Goal: Task Accomplishment & Management: Use online tool/utility

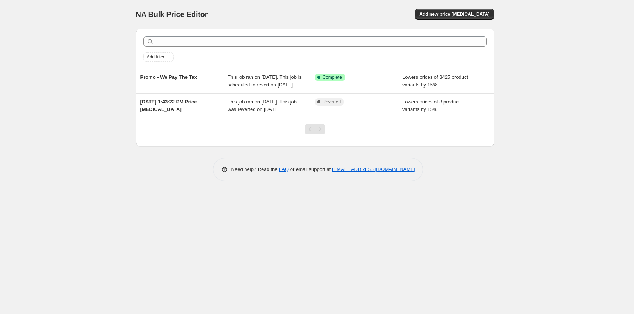
click at [477, 226] on div "NA Bulk Price Editor. This page is ready NA Bulk Price Editor Add new price [ME…" at bounding box center [315, 157] width 630 height 314
click at [459, 17] on span "Add new price [MEDICAL_DATA]" at bounding box center [455, 14] width 70 height 6
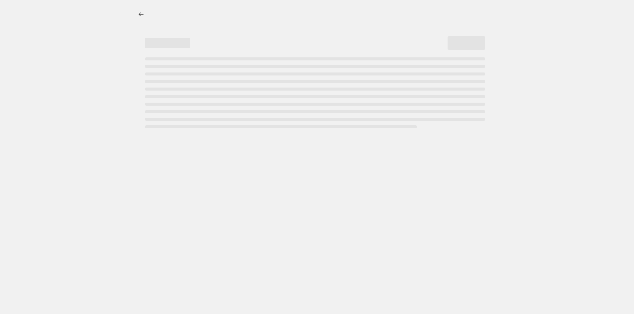
select select "percentage"
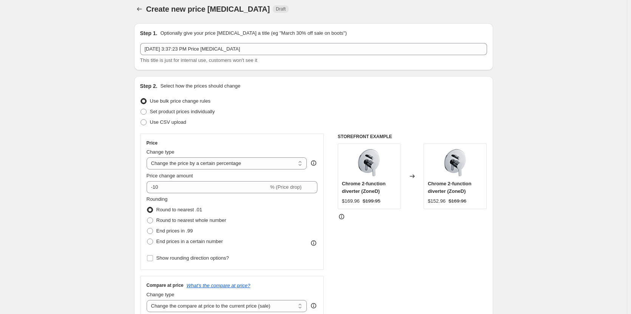
scroll to position [38, 0]
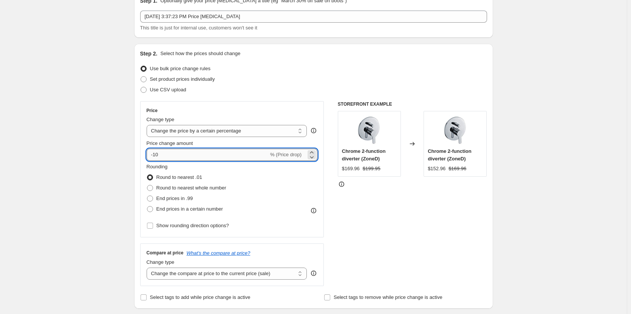
click at [182, 157] on input "-10" at bounding box center [208, 155] width 122 height 12
type input "-15"
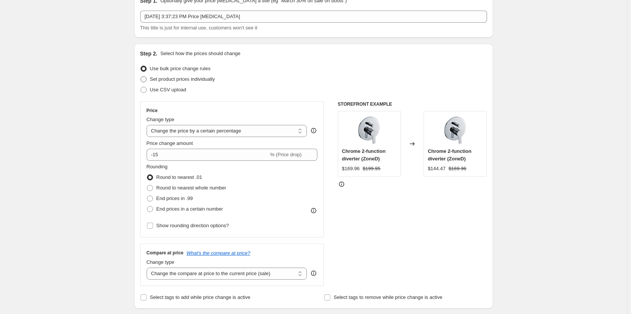
click at [153, 78] on span "Set product prices individually" at bounding box center [182, 79] width 65 height 6
click at [141, 77] on input "Set product prices individually" at bounding box center [140, 76] width 0 height 0
radio input "true"
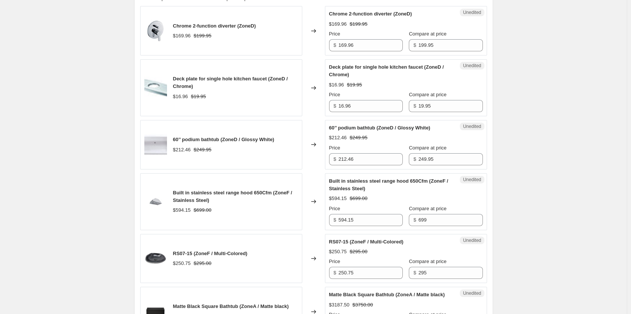
scroll to position [0, 0]
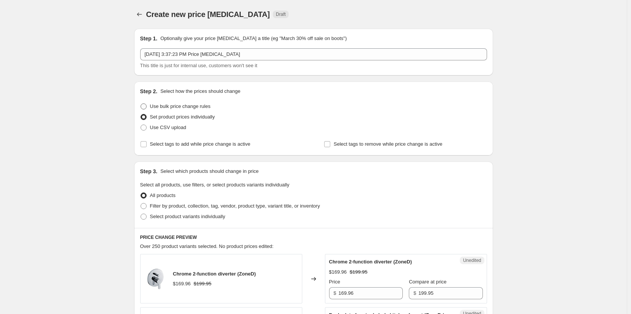
click at [197, 104] on span "Use bulk price change rules" at bounding box center [180, 106] width 60 height 6
click at [141, 104] on input "Use bulk price change rules" at bounding box center [140, 103] width 0 height 0
radio input "true"
select select "percentage"
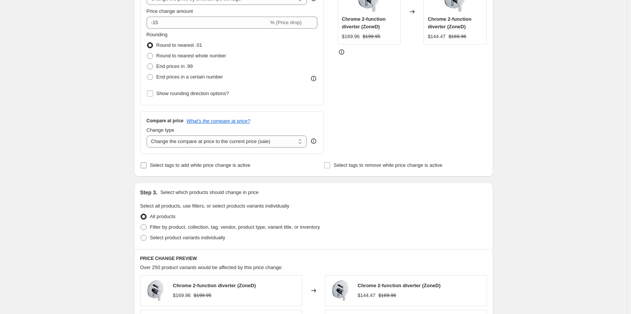
scroll to position [189, 0]
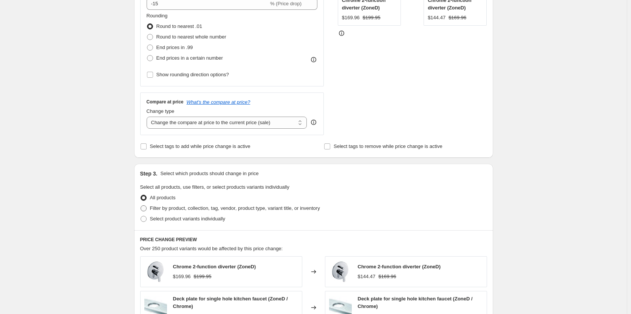
click at [145, 208] on span at bounding box center [143, 208] width 6 height 6
click at [141, 206] on input "Filter by product, collection, tag, vendor, product type, variant title, or inv…" at bounding box center [140, 205] width 0 height 0
radio input "true"
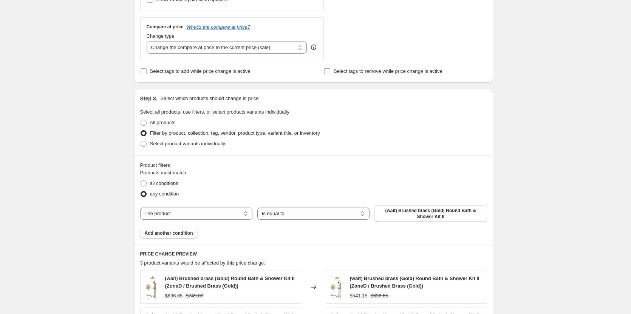
scroll to position [264, 0]
click at [235, 217] on select "The product The product's collection The product's tag The product's vendor The…" at bounding box center [196, 213] width 112 height 12
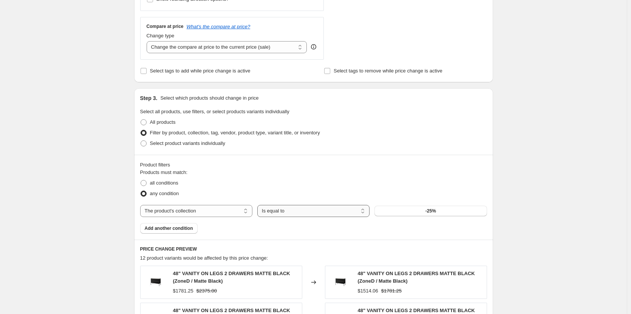
click at [311, 209] on select "Is equal to Is not equal to" at bounding box center [313, 211] width 112 height 12
drag, startPoint x: 404, startPoint y: 179, endPoint x: 415, endPoint y: 194, distance: 18.5
click at [404, 179] on div "all conditions" at bounding box center [313, 183] width 347 height 11
click at [430, 208] on button "-25%" at bounding box center [430, 211] width 112 height 11
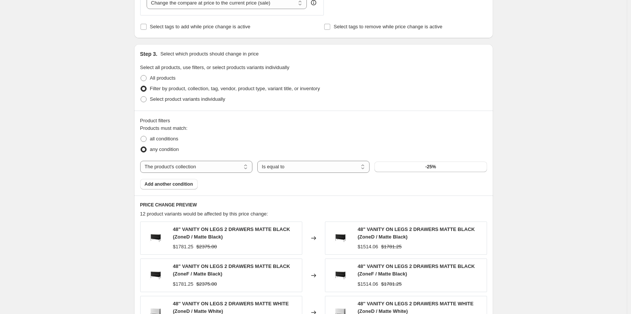
scroll to position [340, 0]
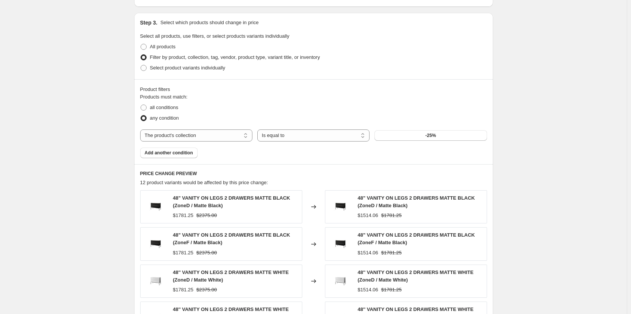
click at [499, 59] on div "Create new price [MEDICAL_DATA]. This page is ready Create new price [MEDICAL_D…" at bounding box center [313, 86] width 377 height 852
click at [412, 130] on div "The product The product's collection The product's tag The product's vendor The…" at bounding box center [313, 136] width 347 height 12
click at [413, 132] on button "-25%" at bounding box center [430, 135] width 112 height 11
click at [211, 137] on select "The product The product's collection The product's tag The product's vendor The…" at bounding box center [196, 136] width 112 height 12
select select "tag"
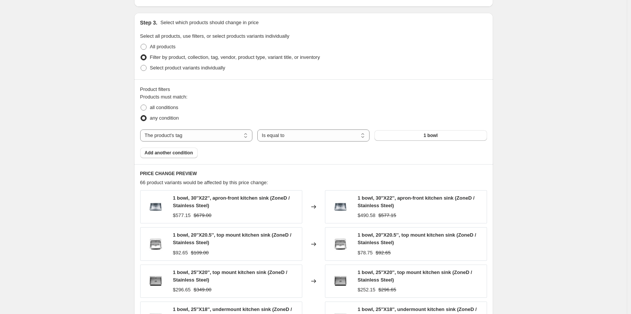
click at [409, 134] on div "1 bowl" at bounding box center [430, 135] width 112 height 11
click at [409, 134] on button "1 bowl" at bounding box center [430, 135] width 112 height 11
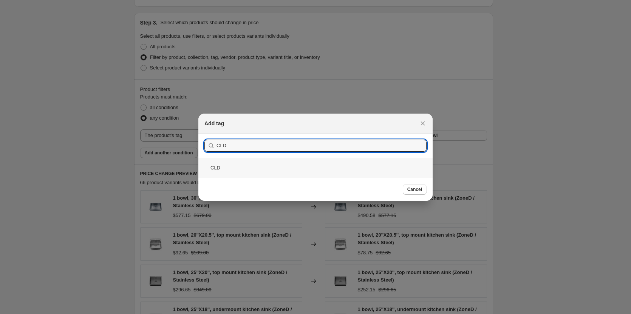
type input "CLD"
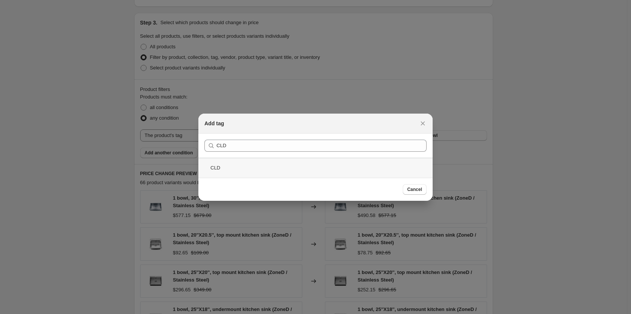
click at [305, 166] on div "CLD" at bounding box center [315, 168] width 234 height 20
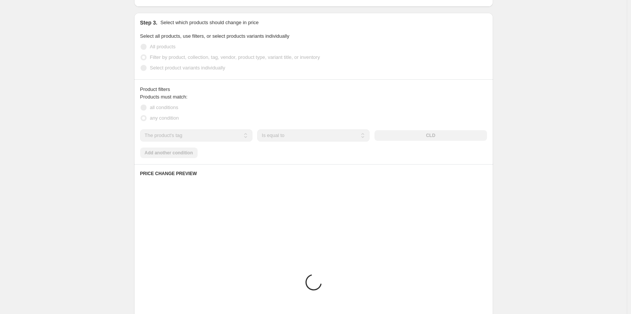
click at [546, 143] on div "Create new price [MEDICAL_DATA]. This page is ready Create new price [MEDICAL_D…" at bounding box center [313, 80] width 626 height 840
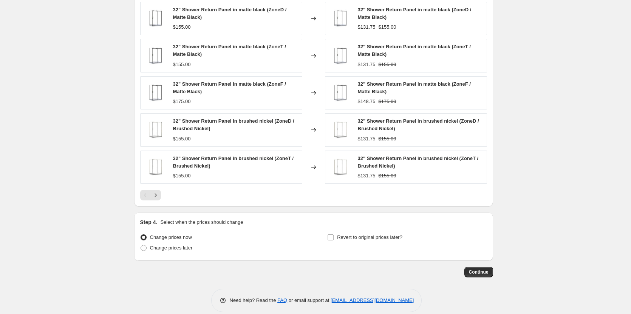
scroll to position [529, 0]
click at [340, 236] on span "Revert to original prices later?" at bounding box center [369, 237] width 65 height 6
click at [333, 236] on input "Revert to original prices later?" at bounding box center [330, 237] width 6 height 6
checkbox input "true"
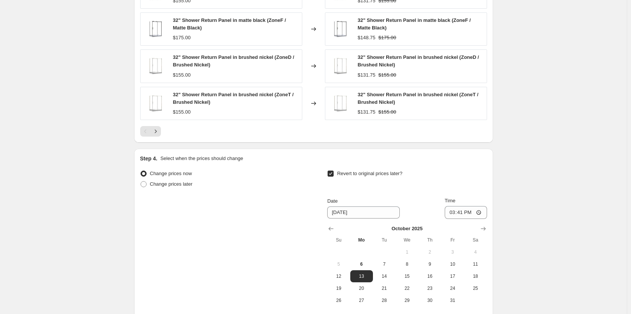
scroll to position [604, 0]
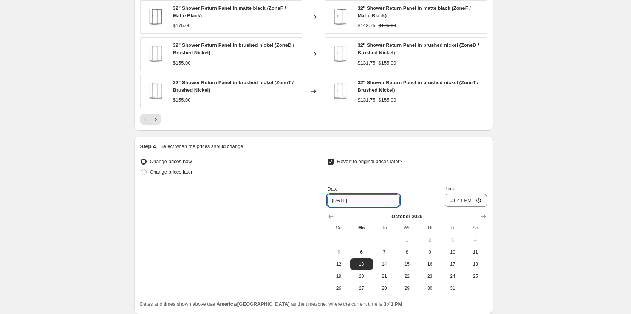
click at [344, 201] on input "[DATE]" at bounding box center [363, 200] width 72 height 12
drag, startPoint x: 381, startPoint y: 275, endPoint x: 396, endPoint y: 262, distance: 19.5
click at [382, 275] on span "21" at bounding box center [384, 276] width 17 height 6
type input "[DATE]"
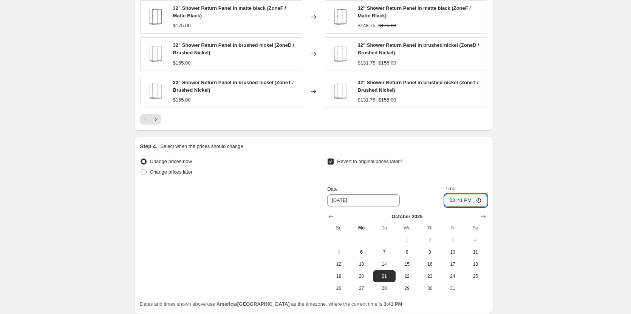
click at [458, 201] on input "15:41" at bounding box center [465, 200] width 42 height 13
click at [454, 201] on input "15:41" at bounding box center [465, 200] width 42 height 13
type input "00:01"
drag, startPoint x: 544, startPoint y: 128, endPoint x: 546, endPoint y: 133, distance: 5.4
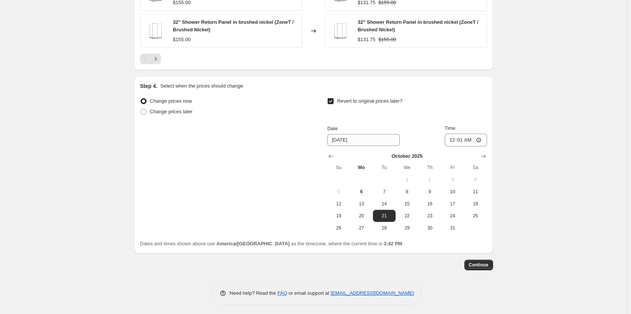
scroll to position [667, 0]
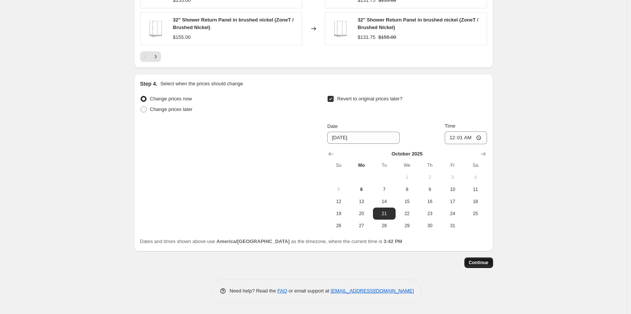
click at [486, 262] on span "Continue" at bounding box center [479, 263] width 20 height 6
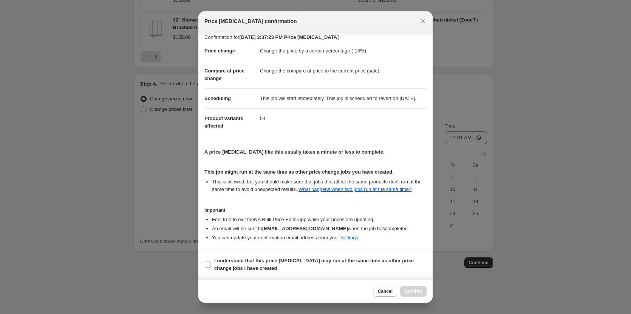
scroll to position [11, 0]
click at [224, 272] on span "I understand that this price [MEDICAL_DATA] may run at the same time as other p…" at bounding box center [320, 264] width 212 height 15
click at [211, 268] on input "I understand that this price [MEDICAL_DATA] may run at the same time as other p…" at bounding box center [208, 265] width 6 height 6
checkbox input "true"
click at [429, 288] on div "Cancel Confirm" at bounding box center [315, 291] width 234 height 23
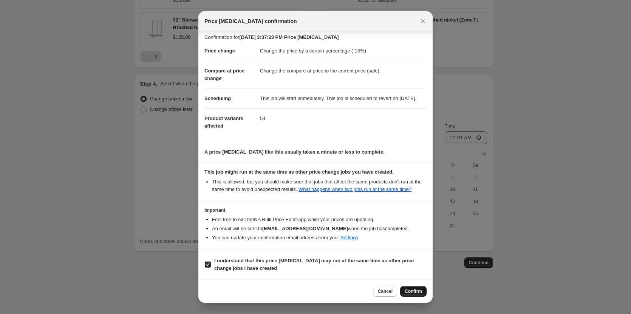
drag, startPoint x: 414, startPoint y: 291, endPoint x: 413, endPoint y: 308, distance: 17.8
click at [414, 291] on span "Confirm" at bounding box center [412, 291] width 17 height 6
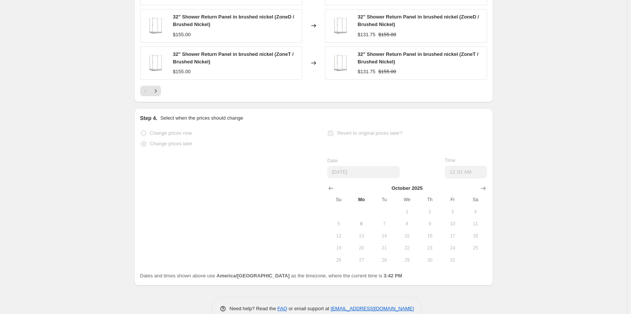
drag, startPoint x: 529, startPoint y: 296, endPoint x: 568, endPoint y: 311, distance: 41.2
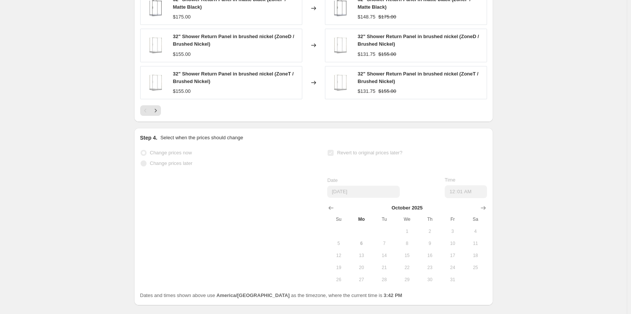
scroll to position [687, 0]
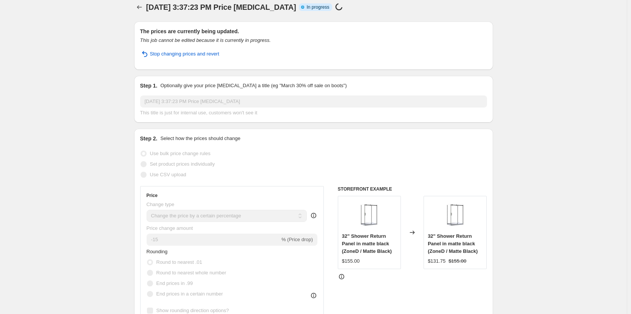
scroll to position [0, 0]
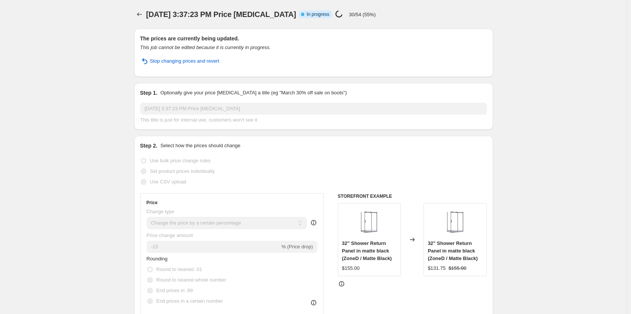
select select "percentage"
select select "tag"
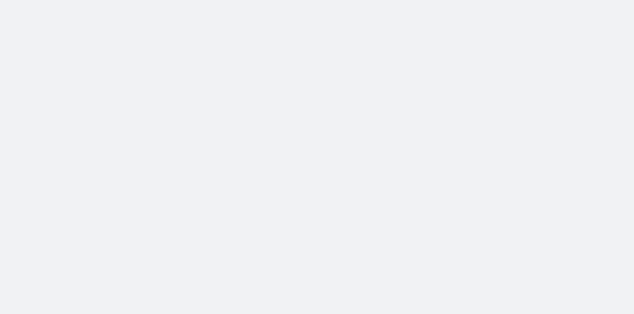
select select "percentage"
select select "tag"
